Goal: Obtain resource: Obtain resource

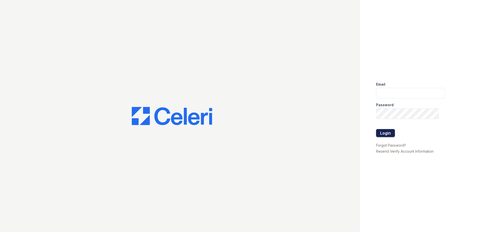
type input "[EMAIL_ADDRESS][DOMAIN_NAME]"
click at [385, 133] on button "Login" at bounding box center [385, 133] width 19 height 8
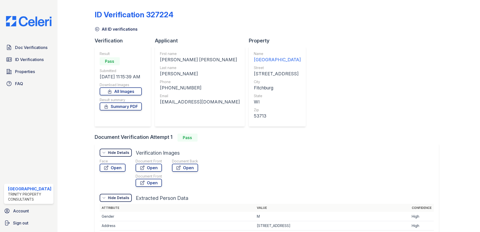
scroll to position [101, 0]
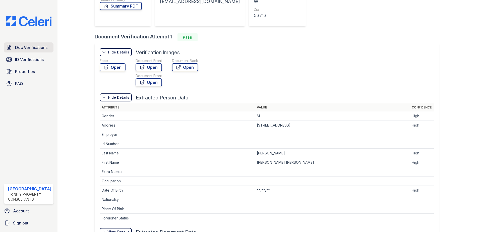
click at [31, 44] on span "Doc Verifications" at bounding box center [31, 47] width 32 height 6
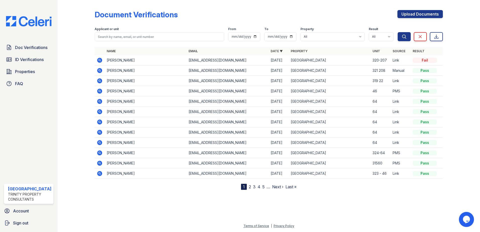
click at [98, 80] on icon at bounding box center [99, 80] width 5 height 5
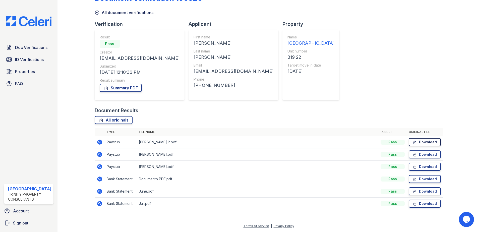
click at [417, 143] on link "Download" at bounding box center [425, 142] width 32 height 8
click at [419, 153] on link "Download" at bounding box center [425, 155] width 32 height 8
drag, startPoint x: 420, startPoint y: 165, endPoint x: 424, endPoint y: 176, distance: 11.3
click at [420, 166] on link "Download" at bounding box center [425, 167] width 32 height 8
click at [423, 181] on link "Download" at bounding box center [425, 179] width 32 height 8
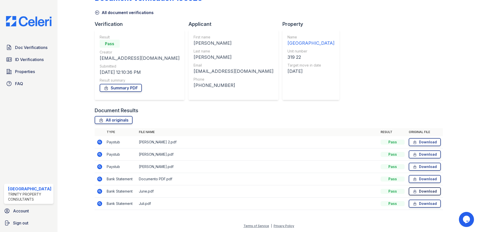
click at [422, 191] on link "Download" at bounding box center [425, 191] width 32 height 8
click at [419, 203] on link "Download" at bounding box center [425, 204] width 32 height 8
click at [122, 87] on link "Summary PDF" at bounding box center [121, 88] width 42 height 8
click at [424, 180] on link "Download" at bounding box center [425, 179] width 32 height 8
click at [22, 40] on div "Doc Verifications ID Verifications Properties FAQ ReNew High Ridge Trinity Prop…" at bounding box center [29, 116] width 58 height 232
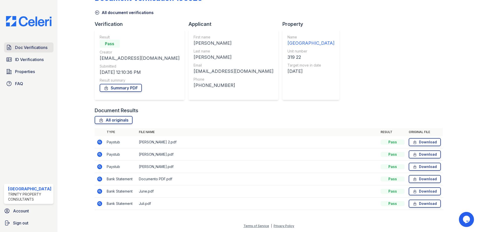
click at [23, 43] on link "Doc Verifications" at bounding box center [29, 47] width 50 height 10
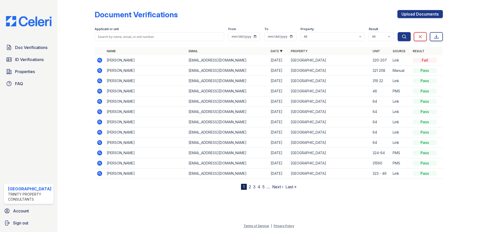
click at [99, 79] on icon at bounding box center [99, 80] width 5 height 5
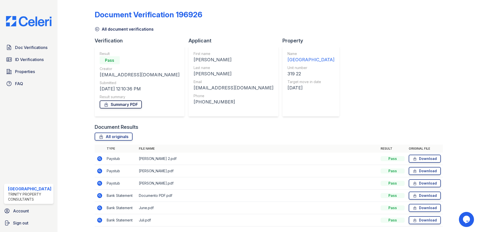
click at [117, 104] on link "Summary PDF" at bounding box center [121, 105] width 42 height 8
click at [29, 48] on span "Doc Verifications" at bounding box center [31, 47] width 32 height 6
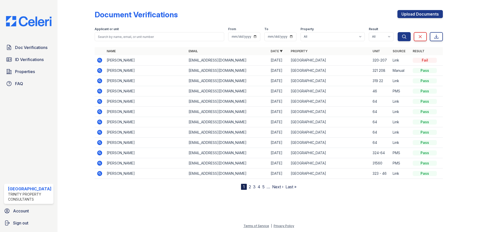
click at [249, 186] on link "2" at bounding box center [250, 186] width 2 height 5
click at [99, 121] on icon at bounding box center [99, 121] width 1 height 1
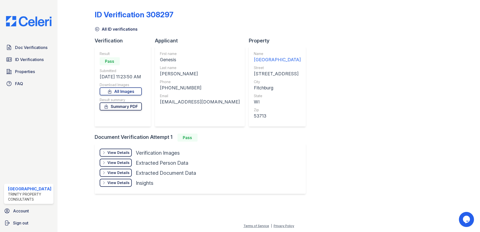
click at [124, 108] on link "Summary PDF" at bounding box center [121, 107] width 42 height 8
click at [96, 29] on icon at bounding box center [97, 29] width 4 height 4
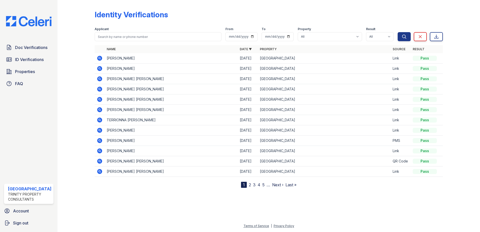
click at [251, 185] on link "2" at bounding box center [250, 184] width 2 height 5
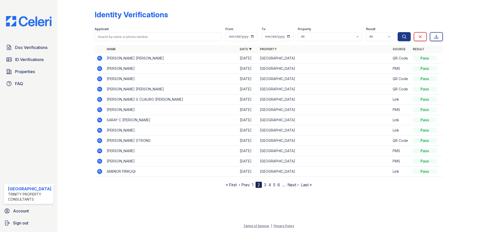
click at [99, 149] on icon at bounding box center [99, 151] width 5 height 5
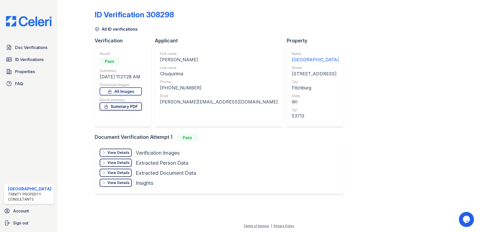
click at [120, 108] on link "Summary PDF" at bounding box center [121, 107] width 42 height 8
click at [18, 48] on span "Doc Verifications" at bounding box center [31, 47] width 32 height 6
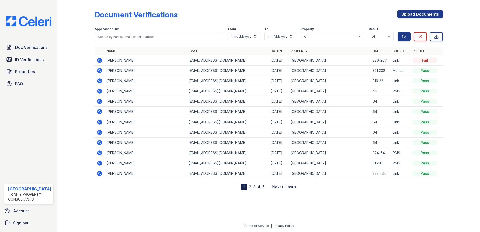
click at [249, 187] on link "2" at bounding box center [250, 186] width 2 height 5
click at [101, 122] on icon at bounding box center [99, 122] width 5 height 5
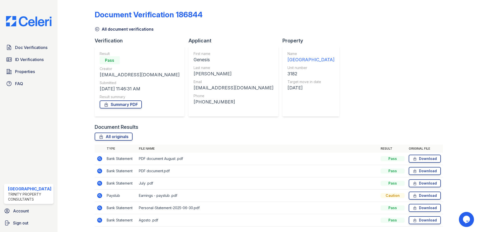
click at [96, 29] on icon at bounding box center [97, 29] width 4 height 4
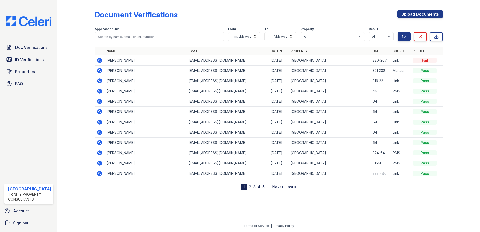
click at [250, 186] on link "2" at bounding box center [250, 186] width 2 height 5
click at [99, 132] on icon at bounding box center [99, 131] width 1 height 1
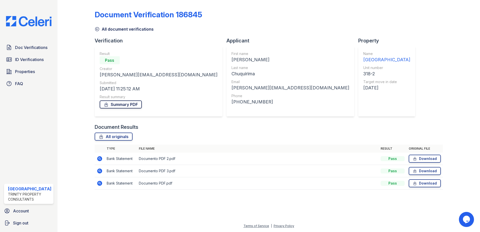
click at [122, 105] on link "Summary PDF" at bounding box center [121, 105] width 42 height 8
drag, startPoint x: 207, startPoint y: 205, endPoint x: 210, endPoint y: 207, distance: 4.2
click at [207, 205] on div at bounding box center [269, 213] width 407 height 20
click at [413, 159] on icon at bounding box center [415, 158] width 4 height 5
click at [420, 172] on link "Download" at bounding box center [425, 171] width 32 height 8
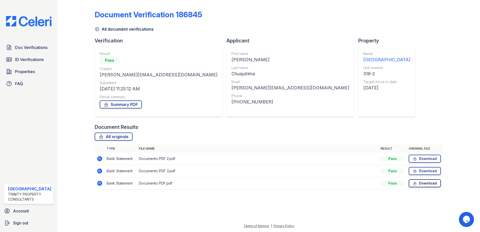
click at [422, 183] on link "Download" at bounding box center [425, 183] width 32 height 8
click at [295, 207] on div at bounding box center [269, 213] width 407 height 20
click at [337, 12] on div "Document Verification 186845" at bounding box center [269, 16] width 349 height 13
click at [428, 158] on link "Download" at bounding box center [425, 159] width 32 height 8
click at [427, 171] on link "Download" at bounding box center [425, 171] width 32 height 8
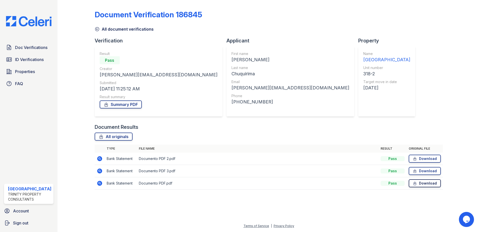
click at [427, 184] on link "Download" at bounding box center [425, 183] width 32 height 8
click at [127, 106] on link "Summary PDF" at bounding box center [121, 105] width 42 height 8
click at [101, 30] on link "All document verifications" at bounding box center [124, 29] width 59 height 6
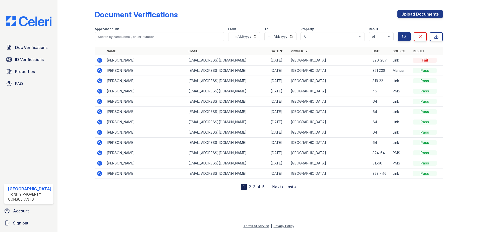
click at [249, 189] on link "2" at bounding box center [250, 186] width 2 height 5
click at [100, 130] on icon at bounding box center [99, 132] width 5 height 5
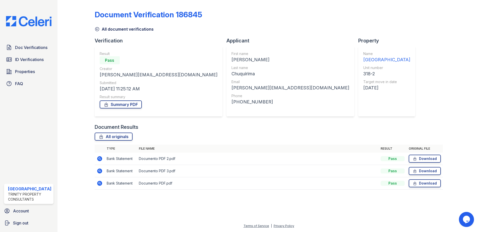
click at [96, 30] on icon at bounding box center [97, 29] width 5 height 5
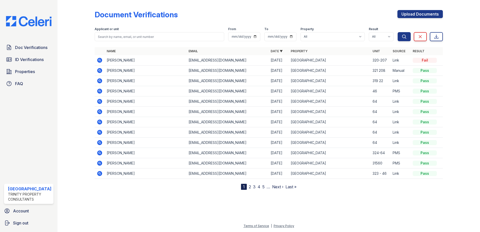
click at [251, 187] on link "2" at bounding box center [250, 186] width 2 height 5
click at [101, 121] on icon at bounding box center [99, 122] width 5 height 5
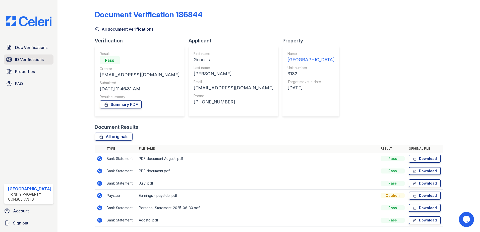
click at [31, 59] on span "ID Verifications" at bounding box center [29, 60] width 29 height 6
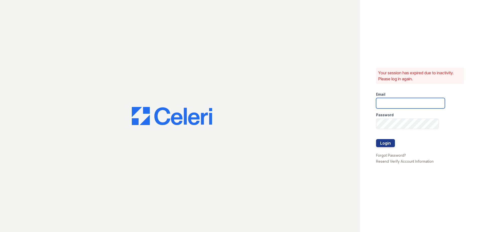
type input "[EMAIL_ADDRESS][DOMAIN_NAME]"
click at [386, 142] on button "Login" at bounding box center [385, 143] width 19 height 8
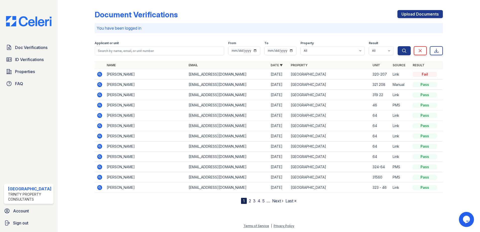
click at [249, 202] on link "2" at bounding box center [250, 201] width 2 height 5
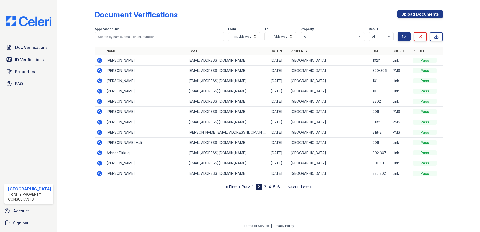
click at [254, 188] on nav "« First ‹ Prev 1 2 3 4 5 6 … Next › Last »" at bounding box center [269, 187] width 86 height 6
click at [253, 188] on link "1" at bounding box center [253, 186] width 2 height 5
click at [251, 188] on link "2" at bounding box center [250, 186] width 2 height 5
click at [39, 58] on span "ID Verifications" at bounding box center [29, 60] width 29 height 6
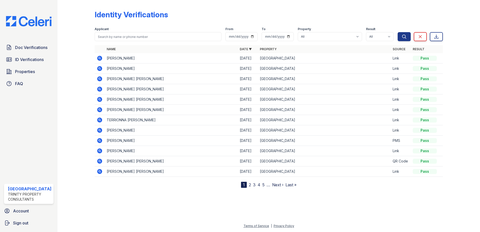
click at [250, 186] on link "2" at bounding box center [250, 184] width 2 height 5
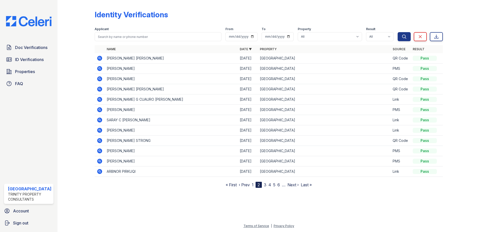
click at [254, 185] on nav "« First ‹ Prev 1 2 3 4 5 6 … Next › Last »" at bounding box center [269, 185] width 86 height 6
click at [254, 184] on link "1" at bounding box center [253, 184] width 2 height 5
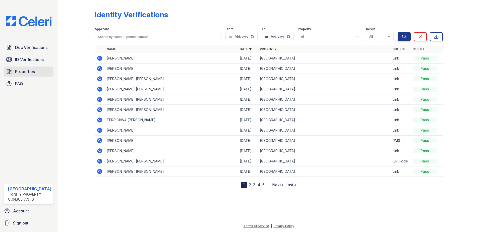
click at [30, 74] on span "Properties" at bounding box center [25, 72] width 20 height 6
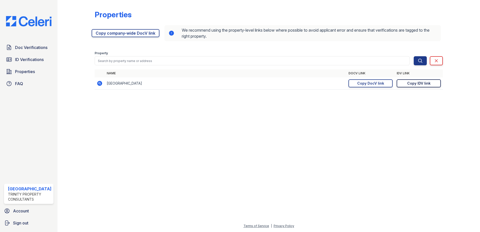
click at [412, 82] on div "Copy IDV link" at bounding box center [419, 83] width 23 height 5
click at [367, 83] on div "Copy DocV link" at bounding box center [371, 83] width 27 height 5
drag, startPoint x: 44, startPoint y: 52, endPoint x: 47, endPoint y: 46, distance: 6.3
click at [44, 52] on link "Doc Verifications" at bounding box center [29, 47] width 50 height 10
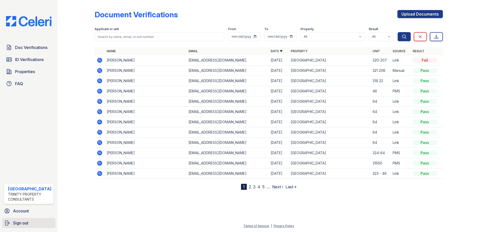
drag, startPoint x: 20, startPoint y: 226, endPoint x: 27, endPoint y: 216, distance: 11.9
click at [20, 225] on span "Sign out" at bounding box center [20, 223] width 15 height 6
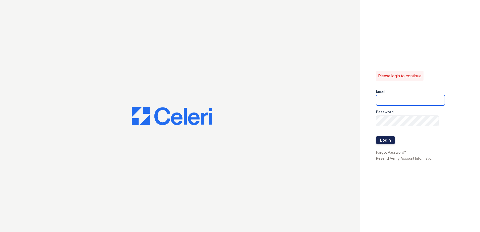
type input "[EMAIL_ADDRESS][DOMAIN_NAME]"
click at [391, 140] on button "Login" at bounding box center [385, 140] width 19 height 8
